Goal: Task Accomplishment & Management: Manage account settings

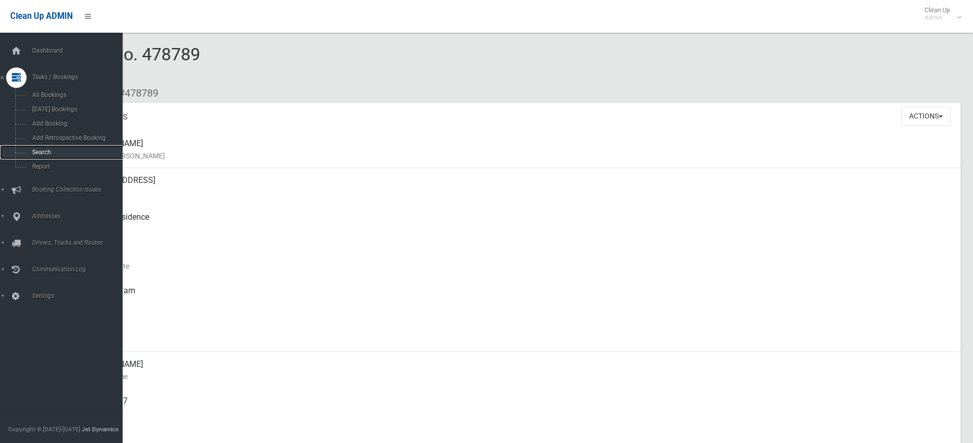
click at [35, 153] on span "Search" at bounding box center [75, 152] width 92 height 7
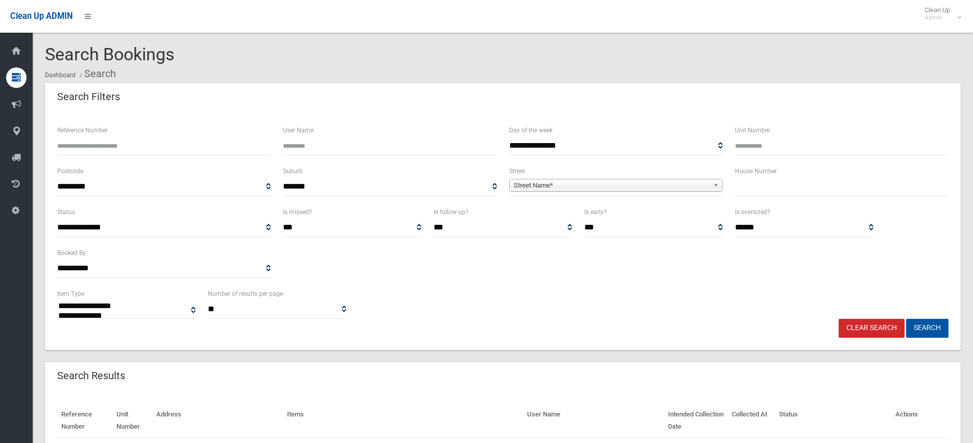
select select
drag, startPoint x: 146, startPoint y: 143, endPoint x: 143, endPoint y: 152, distance: 8.6
click at [143, 150] on input "Reference Number" at bounding box center [163, 145] width 213 height 19
type input "******"
click at [906, 319] on button "Search" at bounding box center [927, 328] width 42 height 19
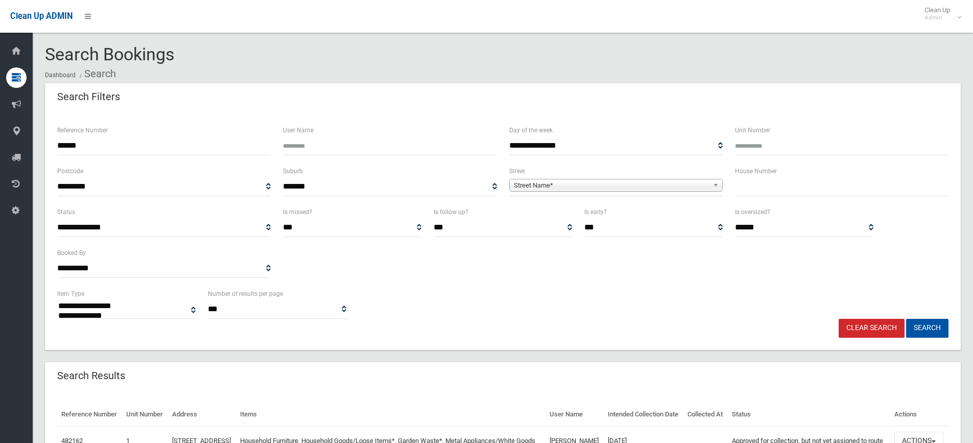
select select
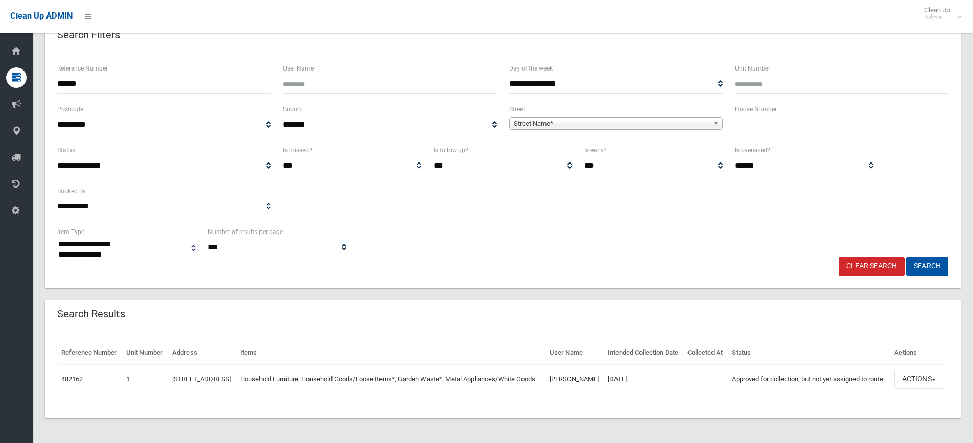
scroll to position [80, 0]
click at [723, 300] on div "Search Results" at bounding box center [503, 314] width 916 height 29
click at [934, 374] on button "Actions" at bounding box center [918, 379] width 49 height 19
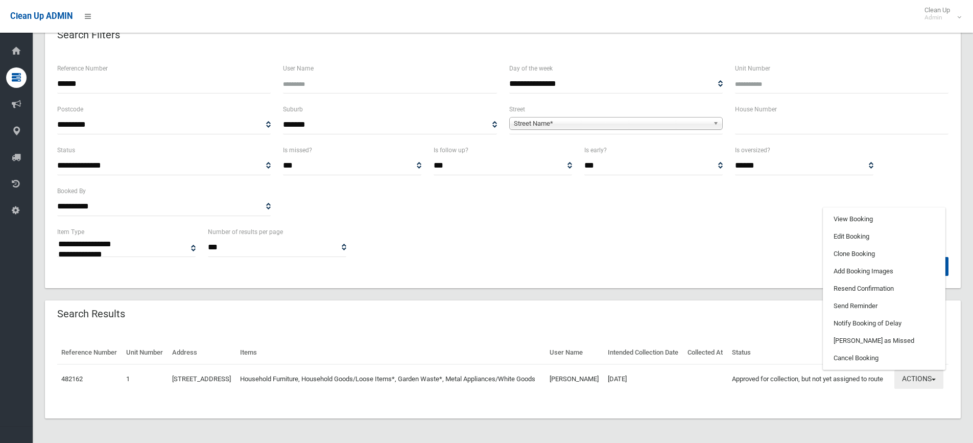
click at [939, 374] on button "Actions" at bounding box center [918, 379] width 49 height 19
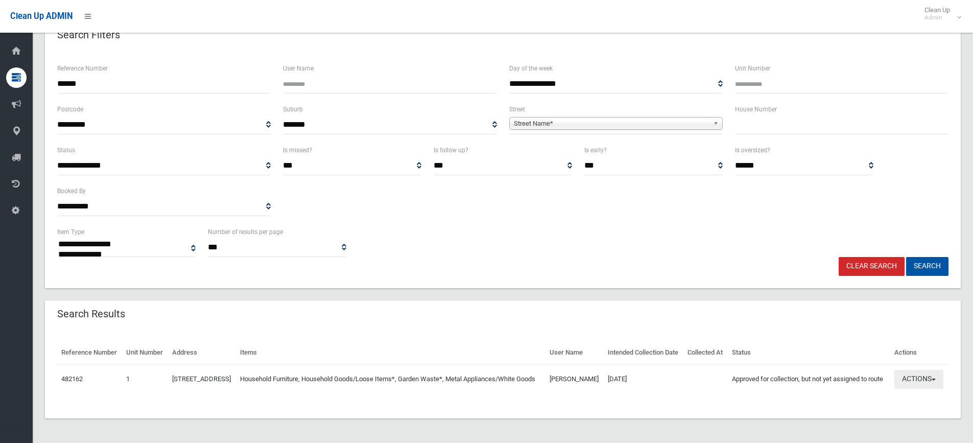
click at [935, 378] on span "button" at bounding box center [933, 379] width 4 height 2
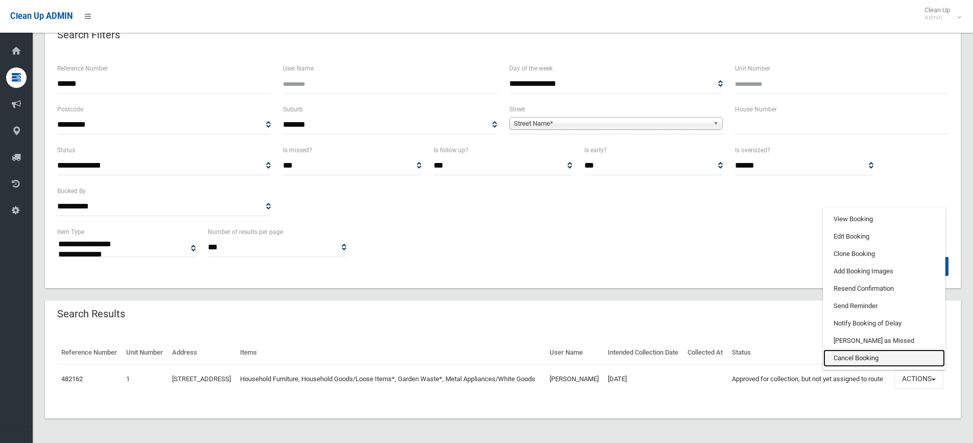
click at [881, 354] on link "Cancel Booking" at bounding box center [884, 357] width 122 height 17
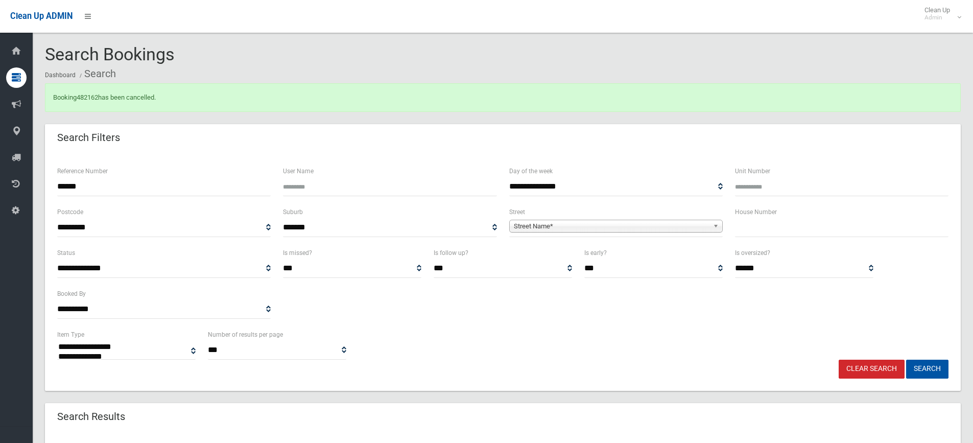
select select
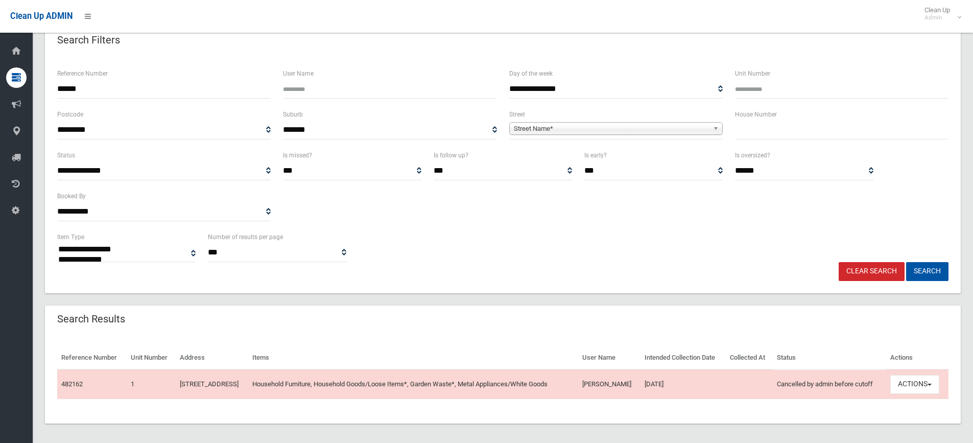
scroll to position [121, 0]
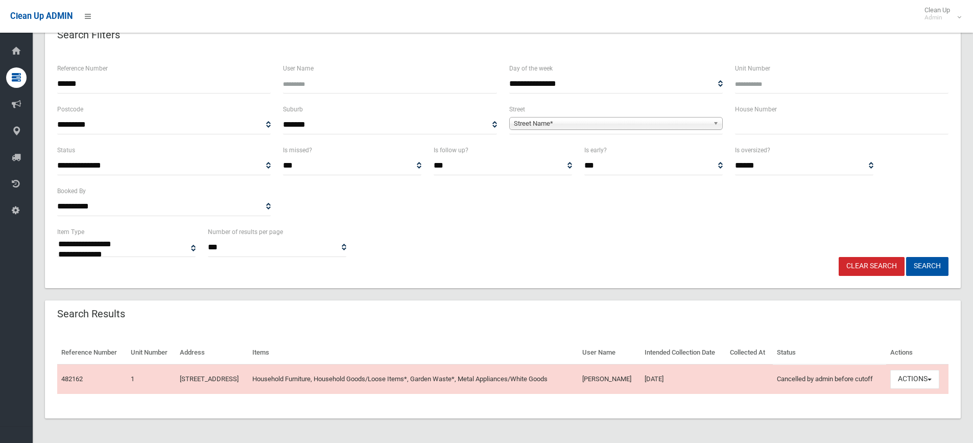
click at [745, 115] on input "text" at bounding box center [841, 124] width 213 height 19
type input "**"
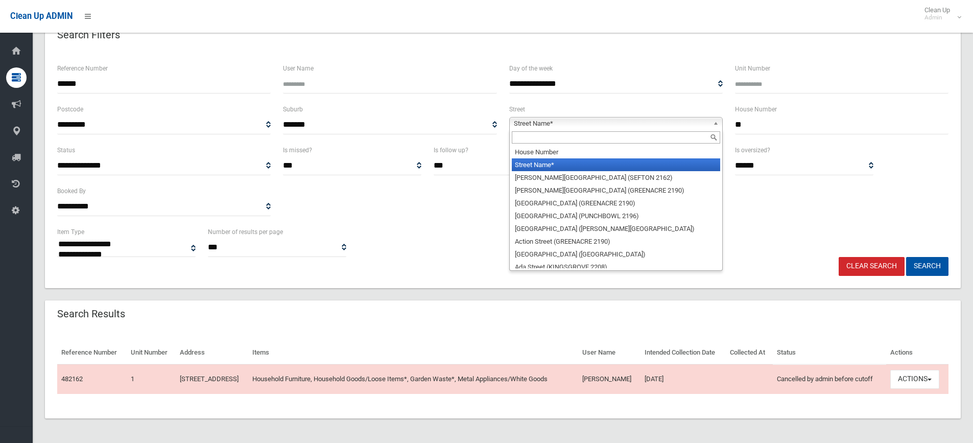
click at [718, 117] on b at bounding box center [717, 123] width 9 height 12
click at [671, 131] on input "text" at bounding box center [616, 137] width 208 height 12
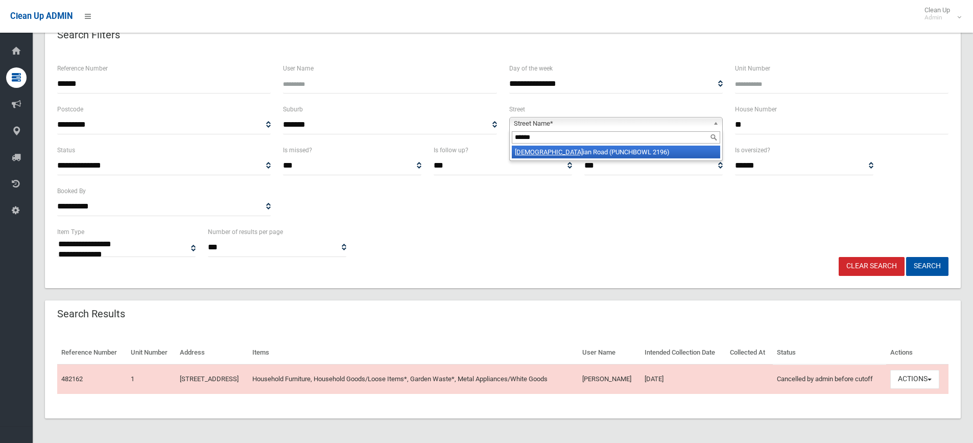
type input "******"
click at [673, 146] on li "Christ ian Road (PUNCHBOWL 2196)" at bounding box center [616, 152] width 208 height 13
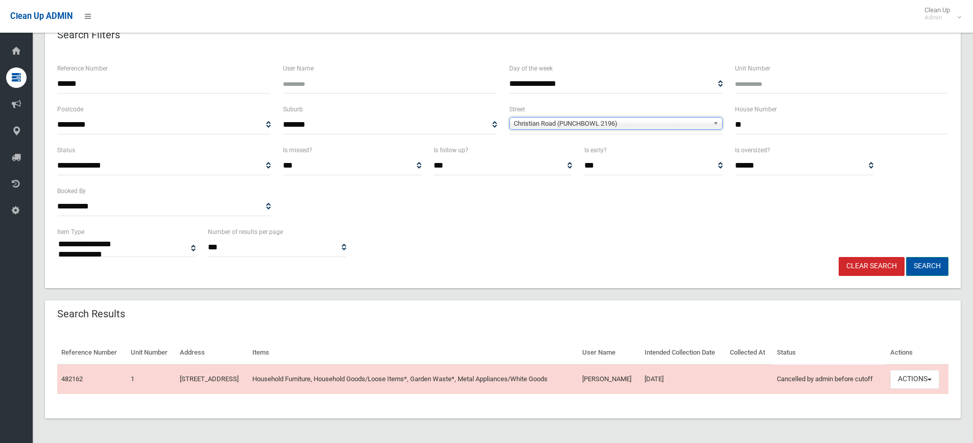
click at [923, 257] on button "Search" at bounding box center [927, 266] width 42 height 19
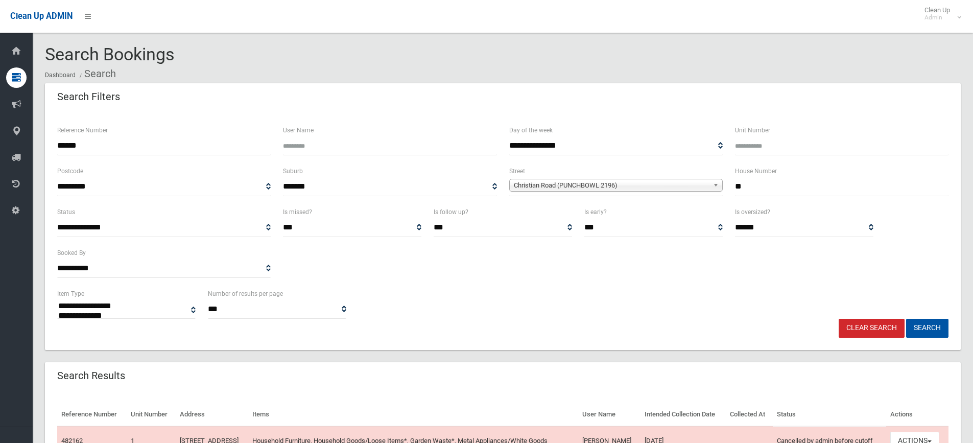
select select
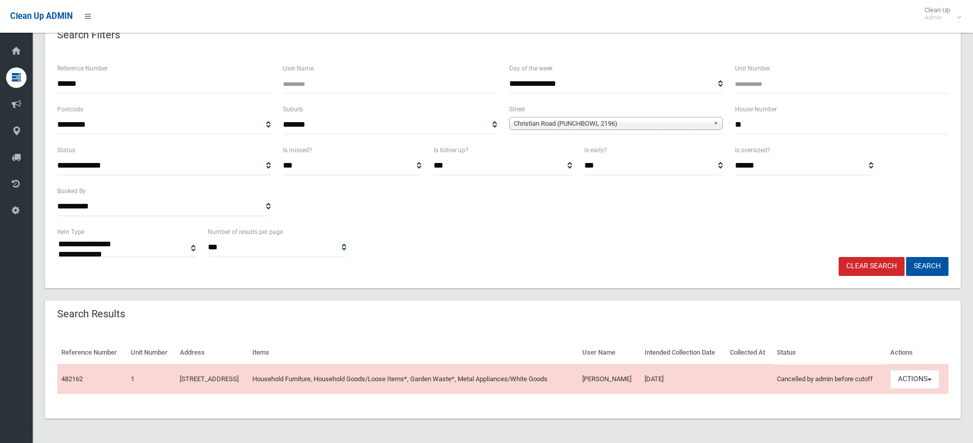
scroll to position [80, 0]
click at [930, 257] on button "Search" at bounding box center [927, 266] width 42 height 19
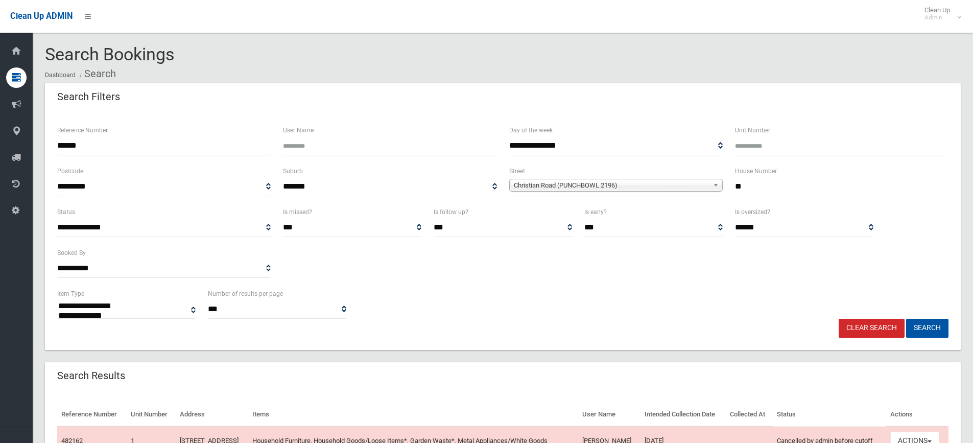
select select
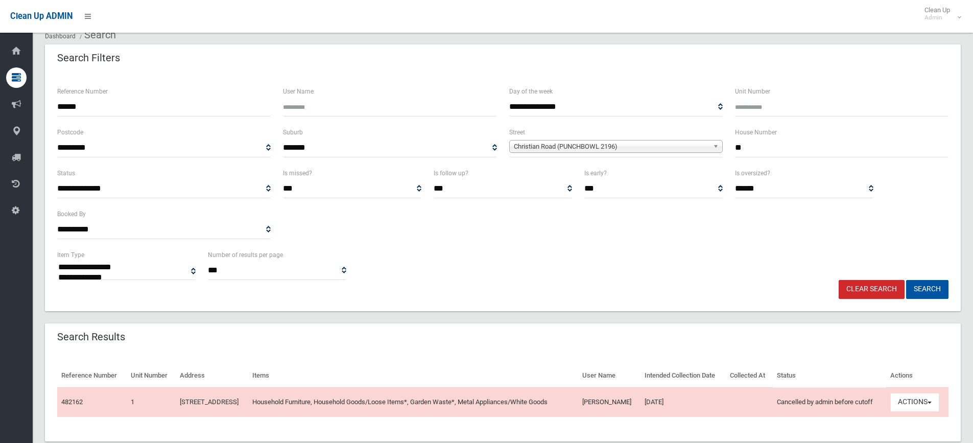
scroll to position [80, 0]
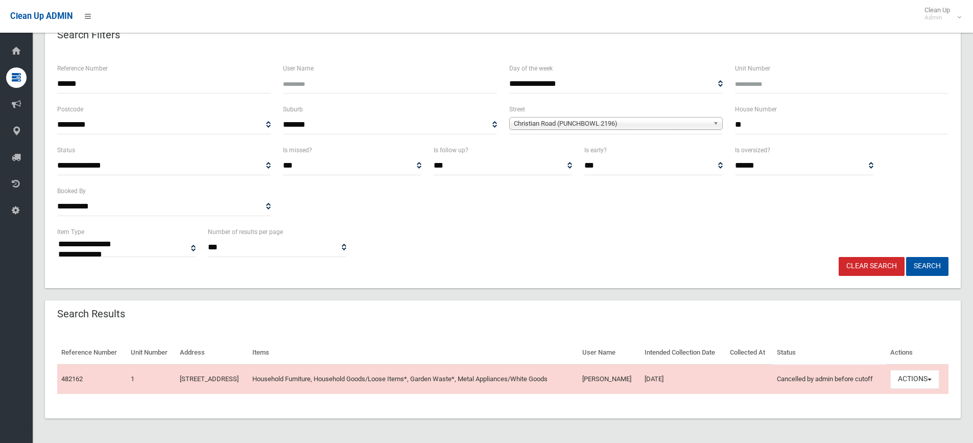
drag, startPoint x: 735, startPoint y: 104, endPoint x: 808, endPoint y: 104, distance: 73.5
click at [735, 115] on input "**" at bounding box center [841, 124] width 213 height 19
type input "****"
click at [927, 257] on button "Search" at bounding box center [927, 266] width 42 height 19
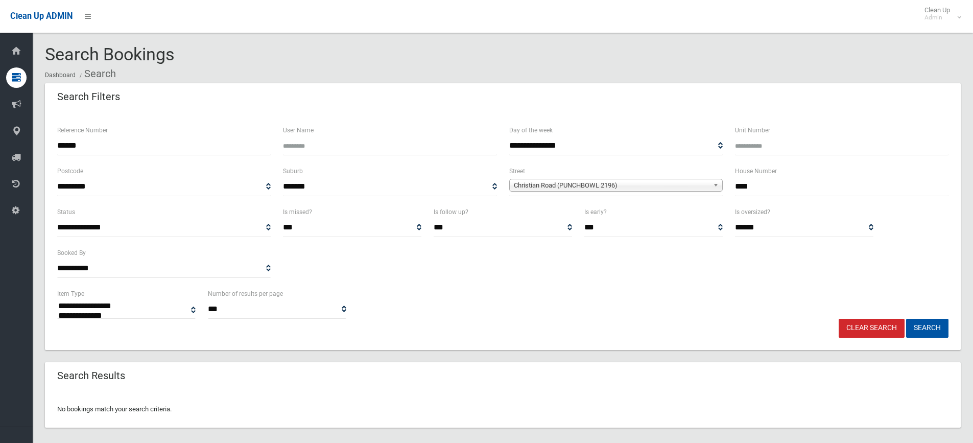
select select
click at [108, 150] on input "******" at bounding box center [163, 145] width 213 height 19
type input "*"
click at [929, 332] on button "Search" at bounding box center [927, 328] width 42 height 19
click at [931, 328] on button "Search" at bounding box center [927, 328] width 42 height 19
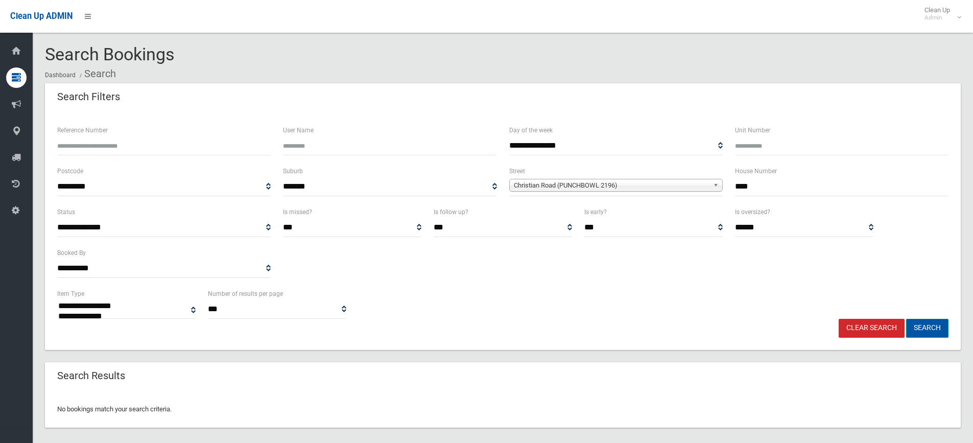
click at [938, 329] on button "Search" at bounding box center [927, 328] width 42 height 19
select select
click at [743, 183] on input "****" at bounding box center [841, 186] width 213 height 19
type input "**"
click at [925, 327] on button "Search" at bounding box center [927, 328] width 42 height 19
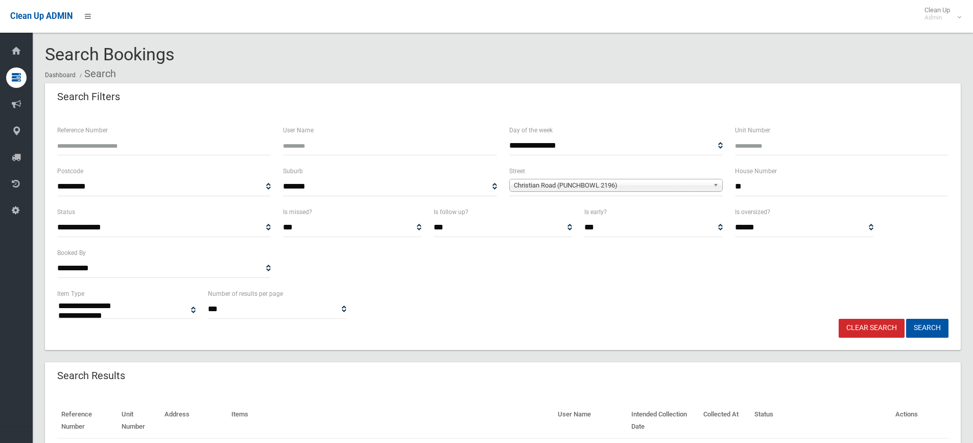
select select
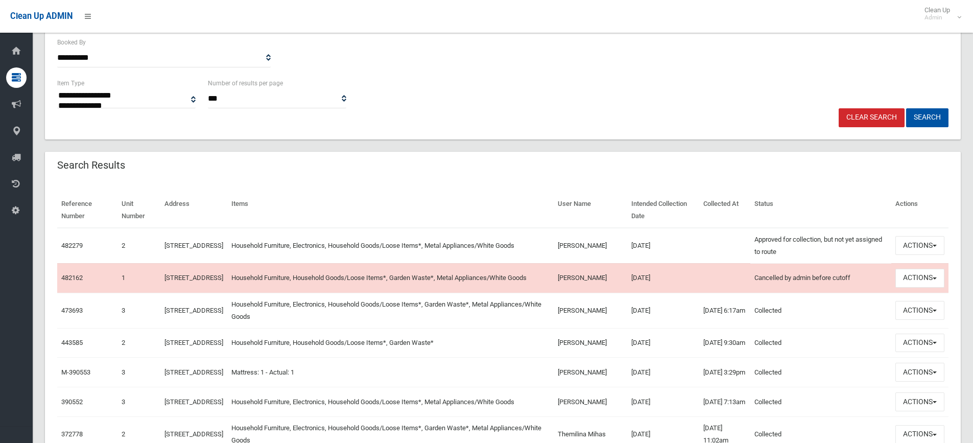
scroll to position [255, 0]
